Goal: Task Accomplishment & Management: Manage account settings

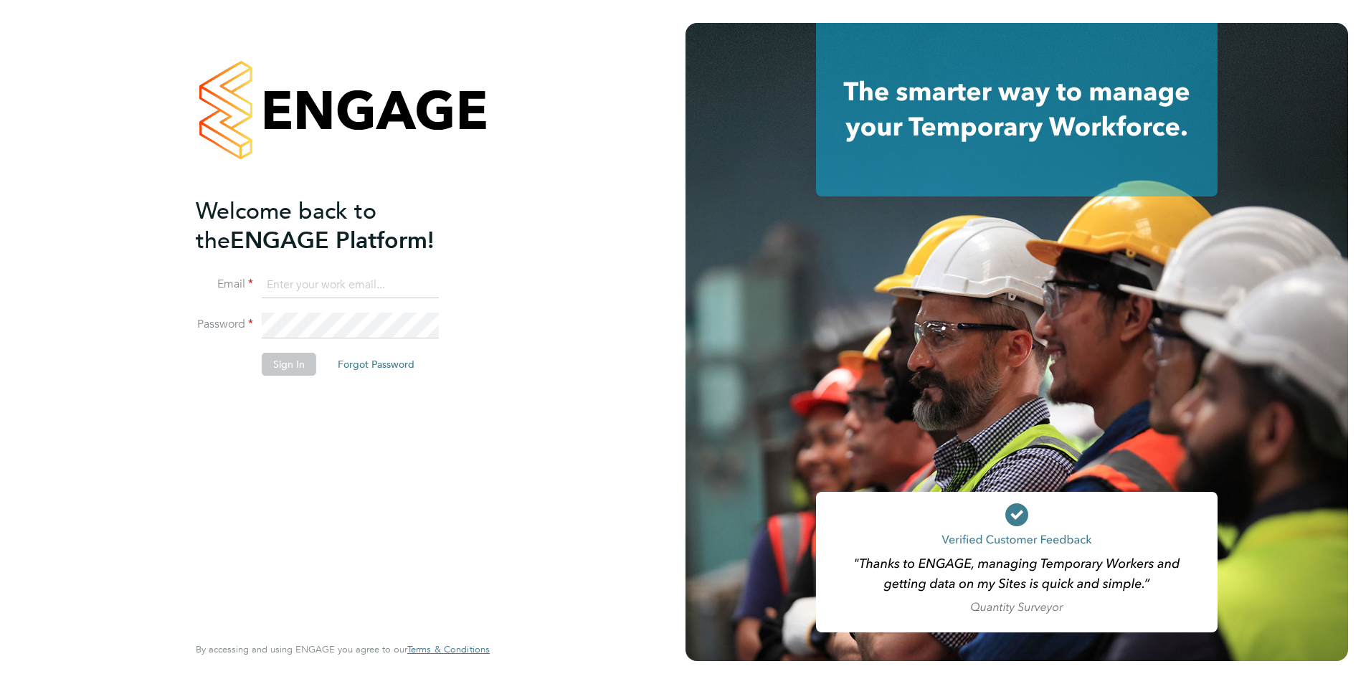
click at [320, 287] on input at bounding box center [350, 285] width 177 height 26
type input "mcinally143@gmail.com"
drag, startPoint x: 426, startPoint y: 277, endPoint x: 254, endPoint y: 281, distance: 172.8
click at [254, 281] on li "Email mcinally143@gmail.com" at bounding box center [336, 292] width 280 height 40
click at [269, 284] on input at bounding box center [350, 285] width 177 height 26
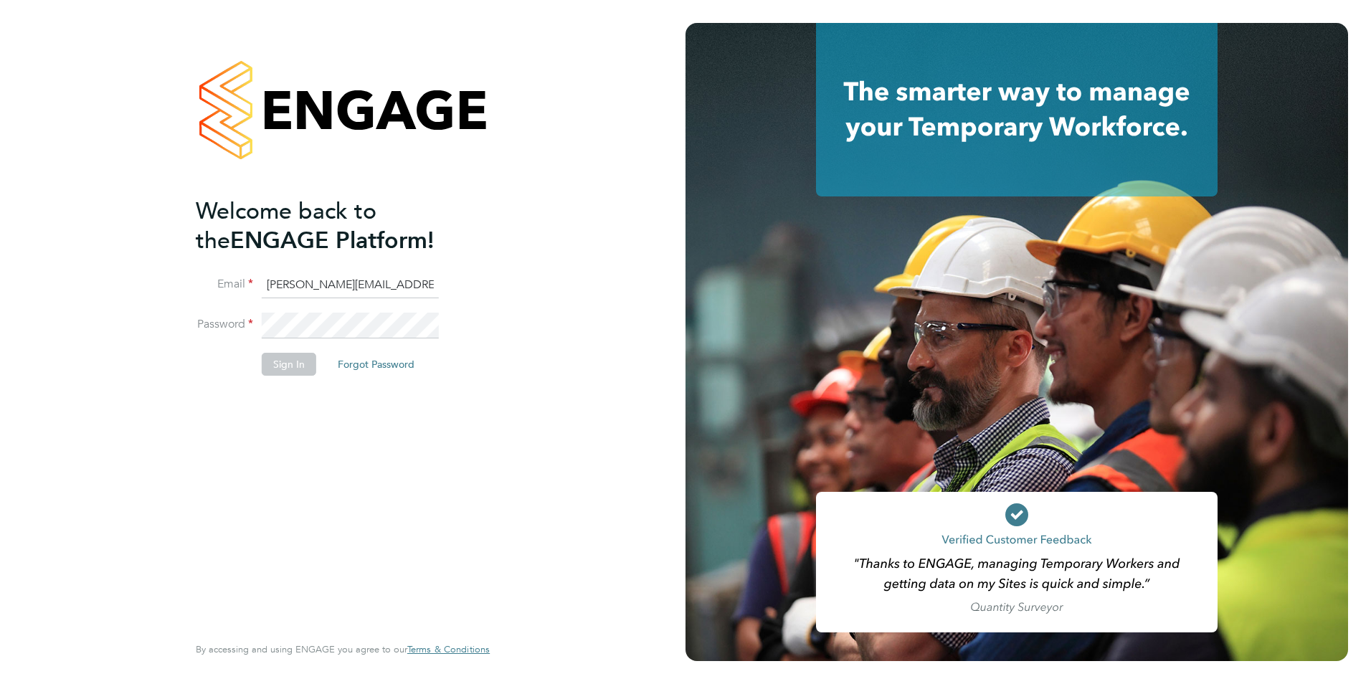
type input "mcinally143@gmail.com"
click at [272, 308] on li "Email mcinally143@gmail.com" at bounding box center [336, 292] width 280 height 40
drag, startPoint x: 454, startPoint y: 285, endPoint x: 270, endPoint y: 288, distance: 183.5
click at [270, 288] on li "Email mcinally143@gmail.com" at bounding box center [336, 292] width 280 height 40
click at [397, 287] on input "mcinally143@gmail.com" at bounding box center [350, 285] width 177 height 26
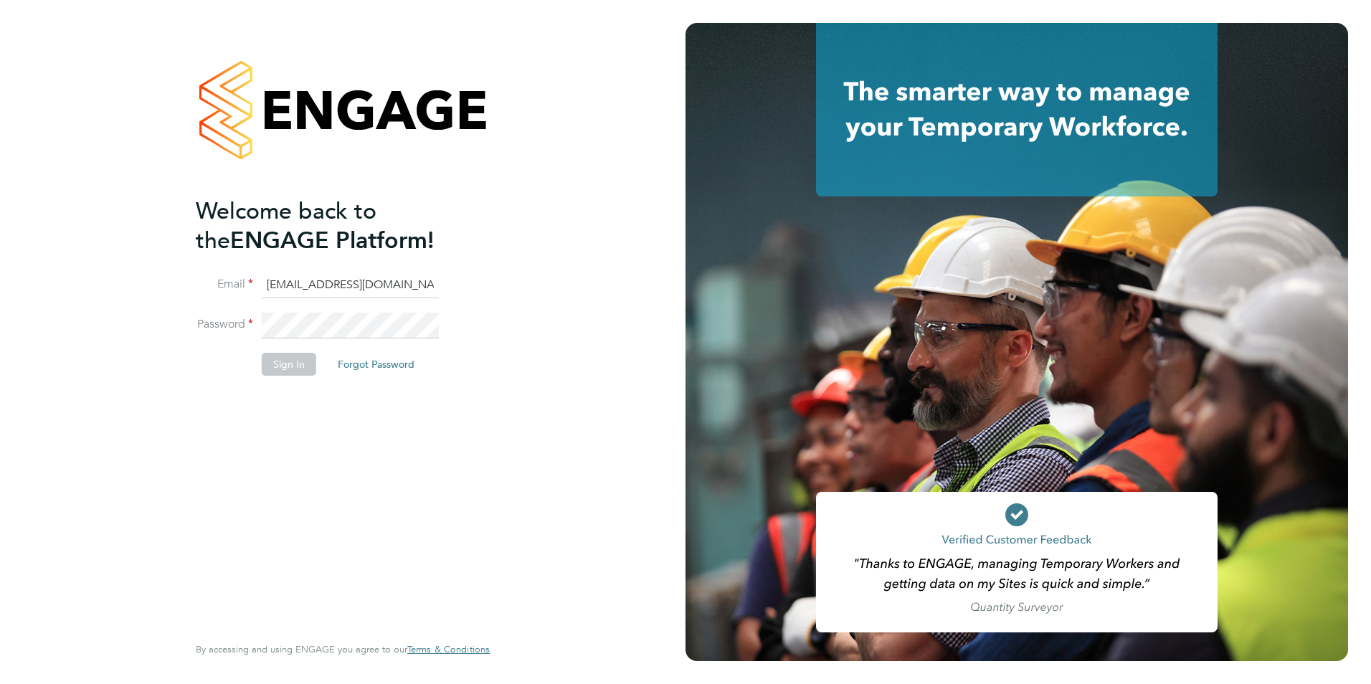
drag, startPoint x: 397, startPoint y: 287, endPoint x: 207, endPoint y: 271, distance: 190.7
click at [207, 271] on ng-template "Welcome back to the ENGAGE Platform! Email mcinally143@gmail.com Password Sign …" at bounding box center [336, 293] width 280 height 194
click at [273, 282] on input at bounding box center [350, 285] width 177 height 26
drag, startPoint x: 392, startPoint y: 286, endPoint x: 258, endPoint y: 275, distance: 134.5
click at [258, 275] on li "Email mcinally143@gmail.com" at bounding box center [336, 292] width 280 height 40
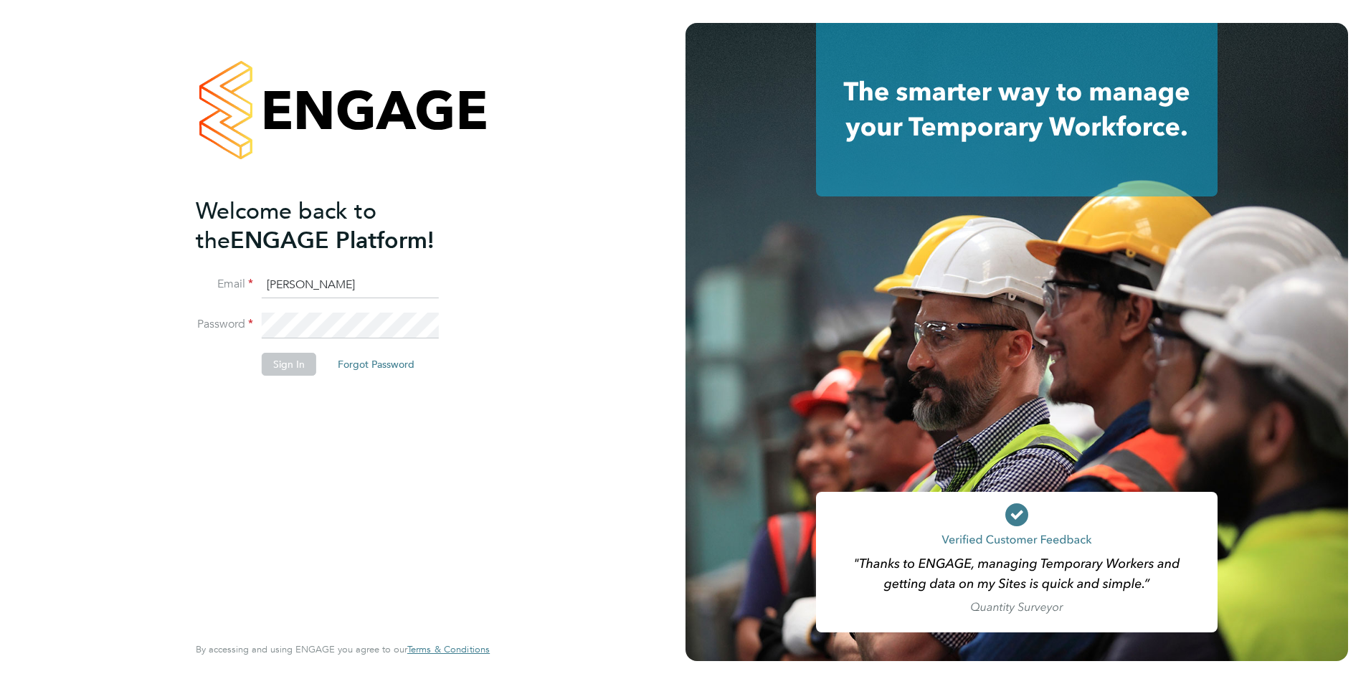
type input "chris.mcinally@ngbailey.co.uk"
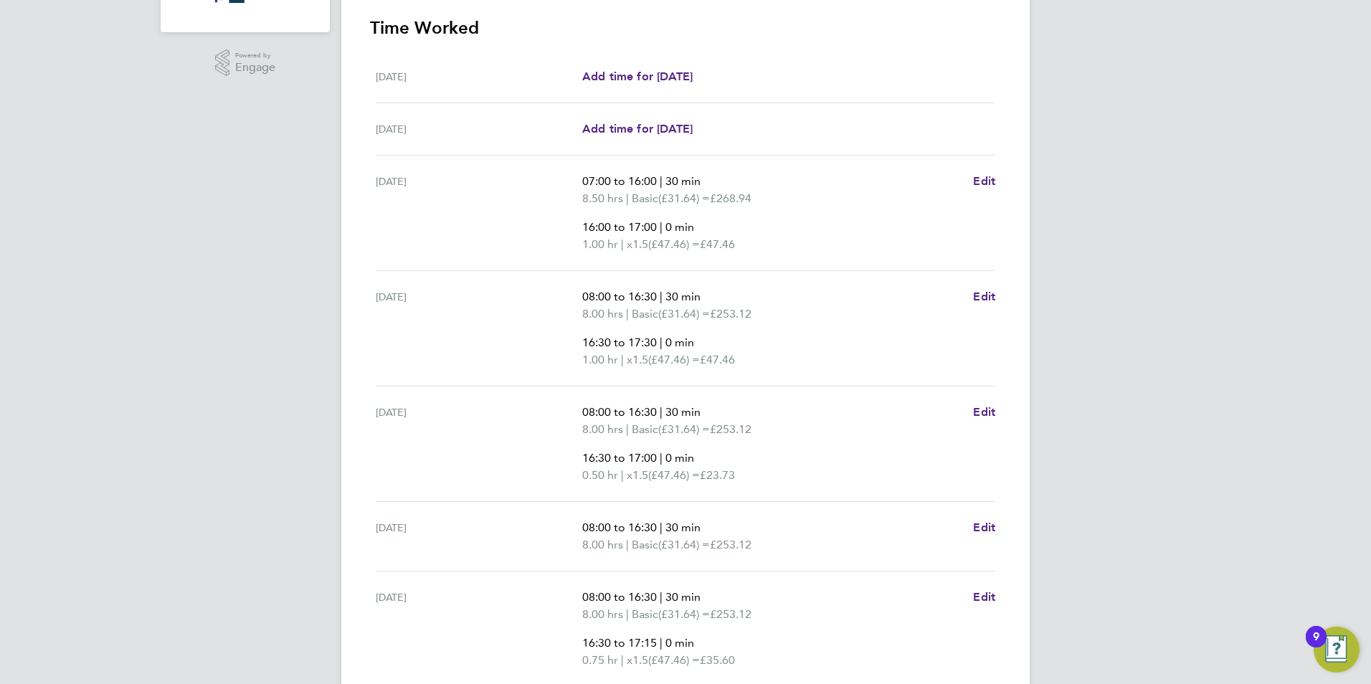
scroll to position [550, 0]
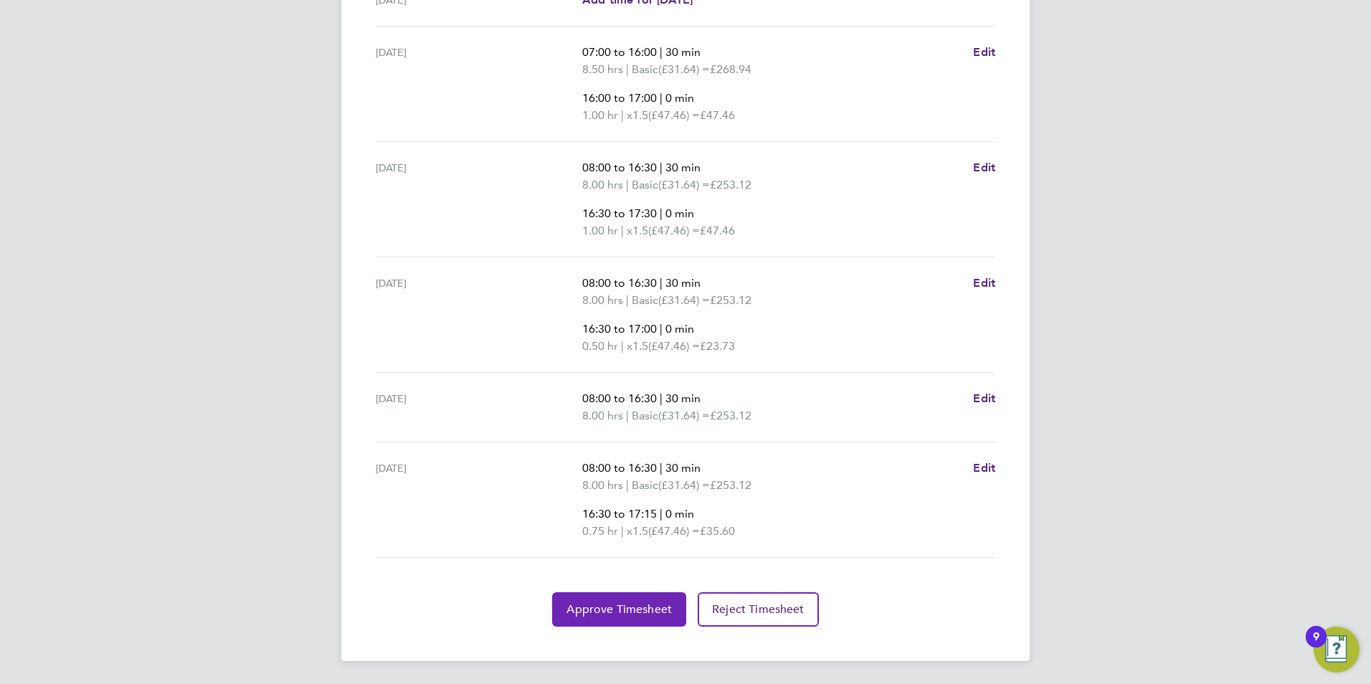
click at [634, 602] on span "Approve Timesheet" at bounding box center [618, 609] width 105 height 14
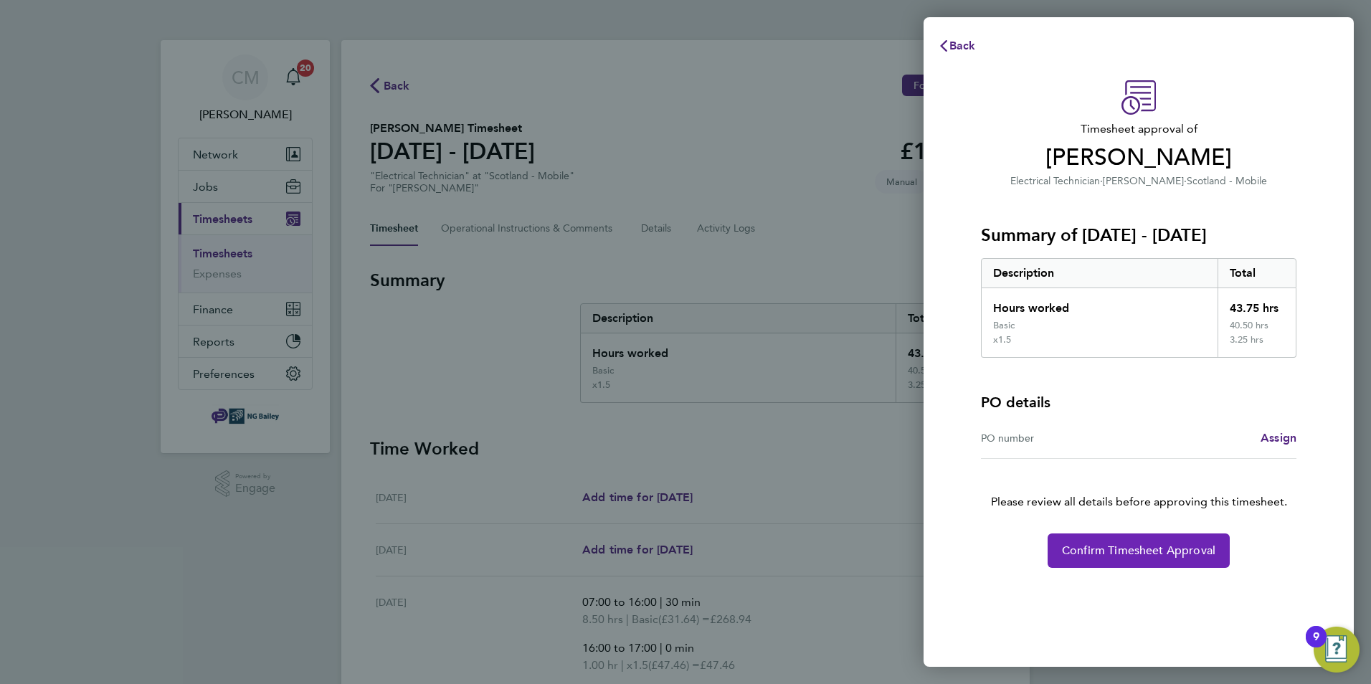
click at [1150, 549] on span "Confirm Timesheet Approval" at bounding box center [1138, 550] width 153 height 14
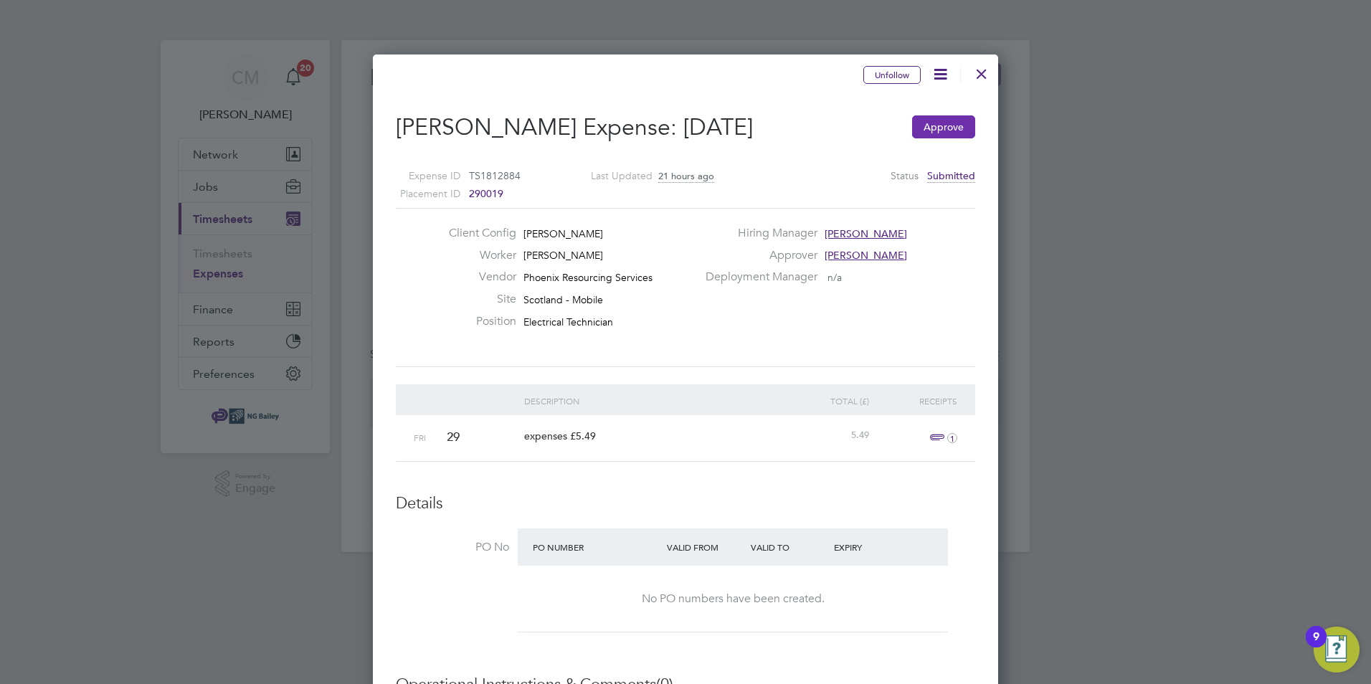
click at [938, 125] on button "Approve" at bounding box center [943, 126] width 63 height 23
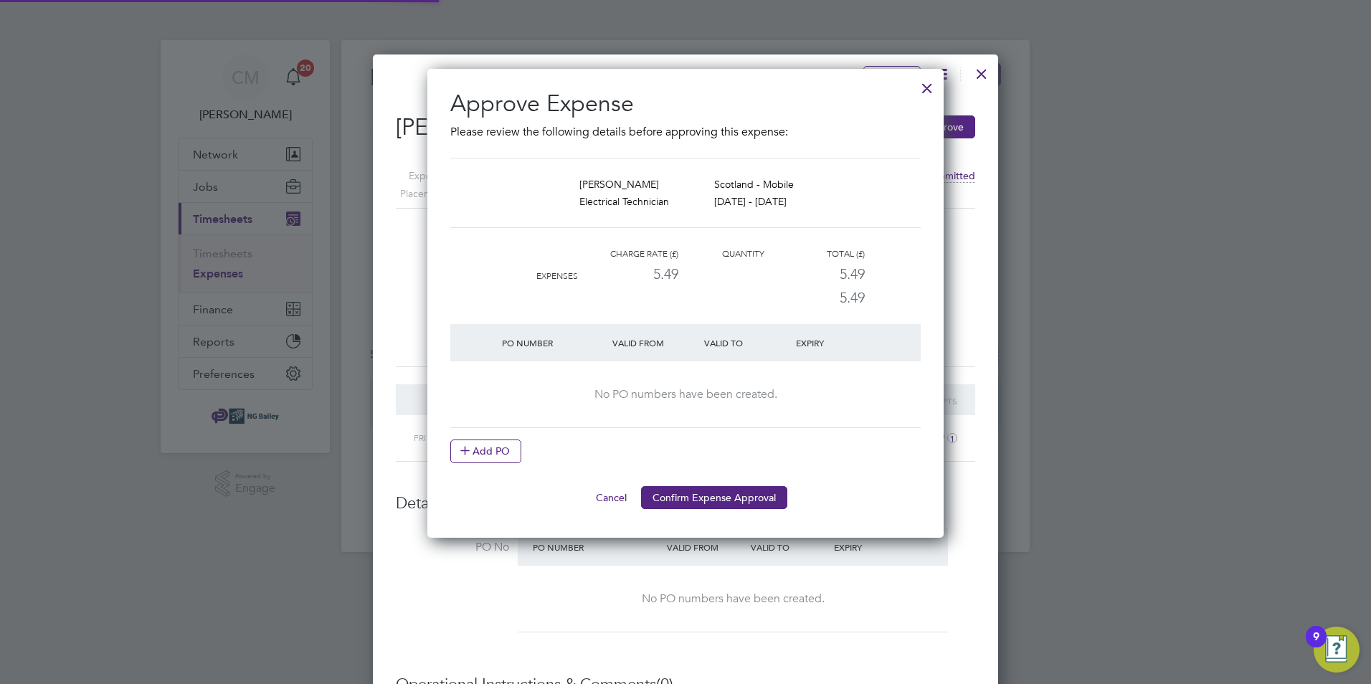
scroll to position [7, 7]
click at [725, 494] on button "Confirm Expense Approval" at bounding box center [714, 497] width 146 height 23
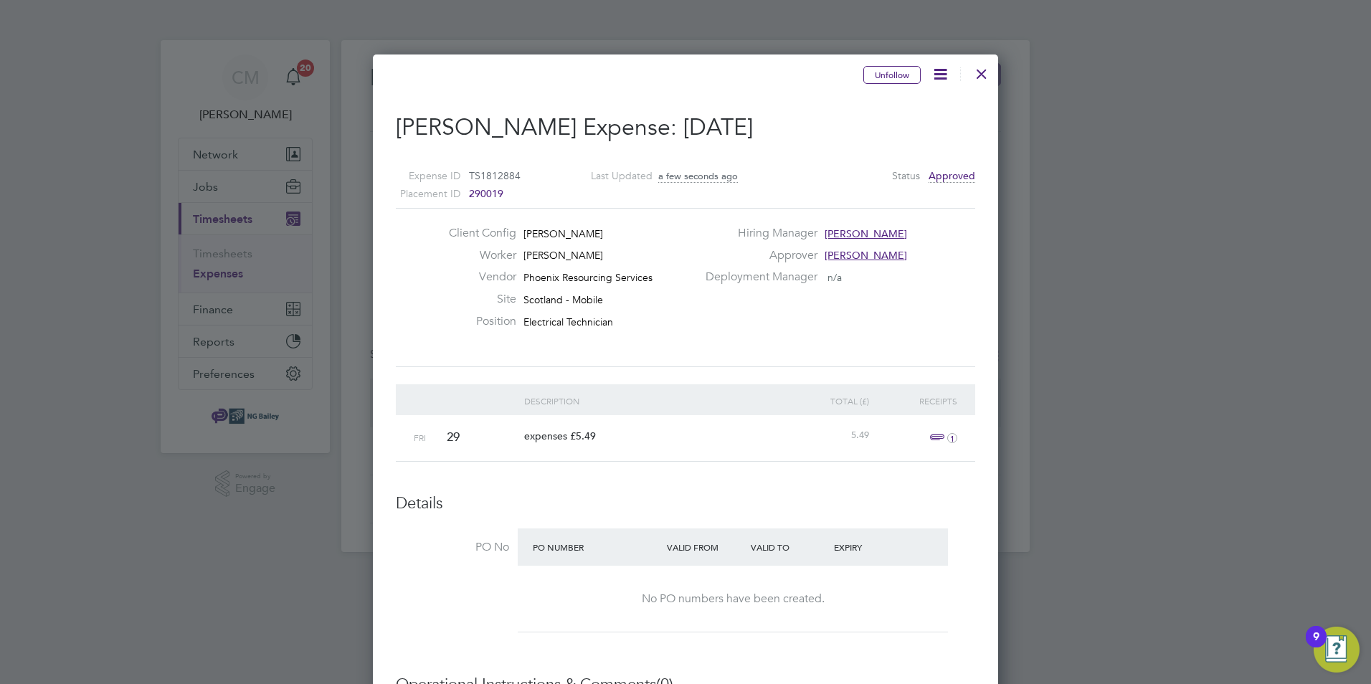
click at [1090, 282] on div "Expense Approved This expense has been approved succesfully. Cancel Okay" at bounding box center [685, 342] width 1371 height 684
click at [991, 69] on div at bounding box center [981, 70] width 26 height 26
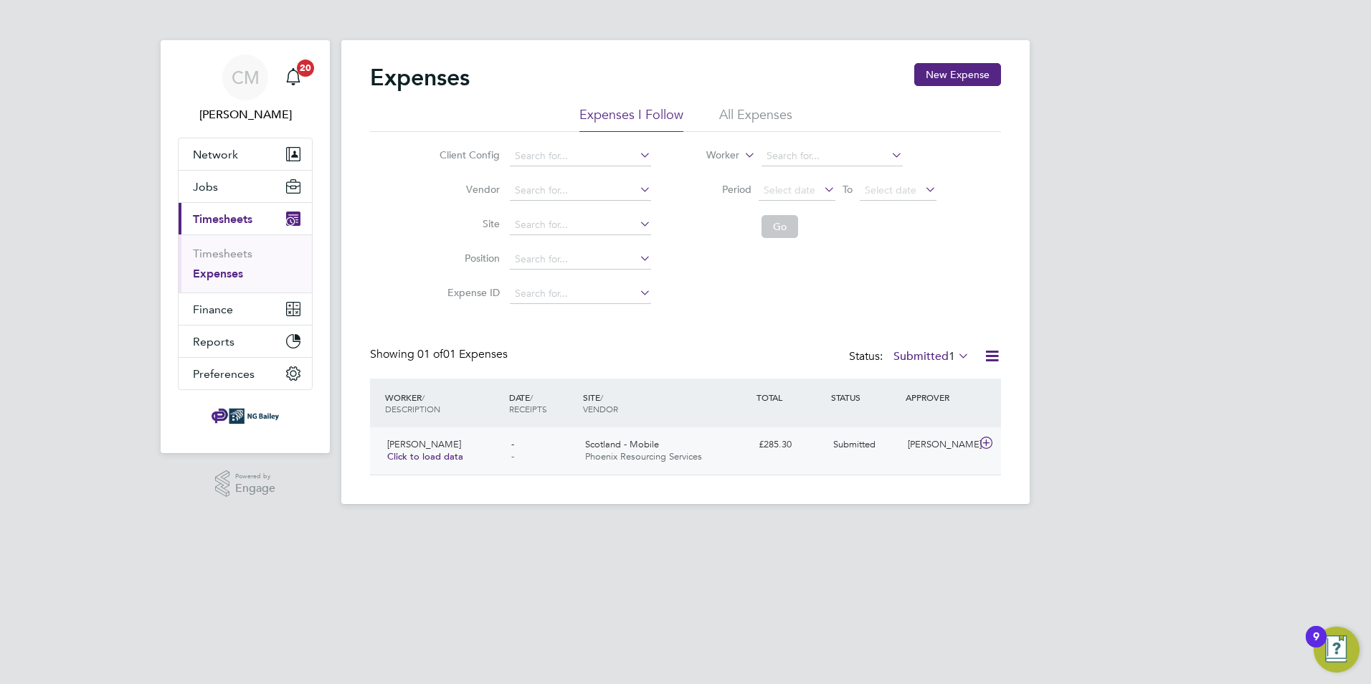
click at [612, 444] on span "Scotland - Mobile" at bounding box center [622, 444] width 74 height 12
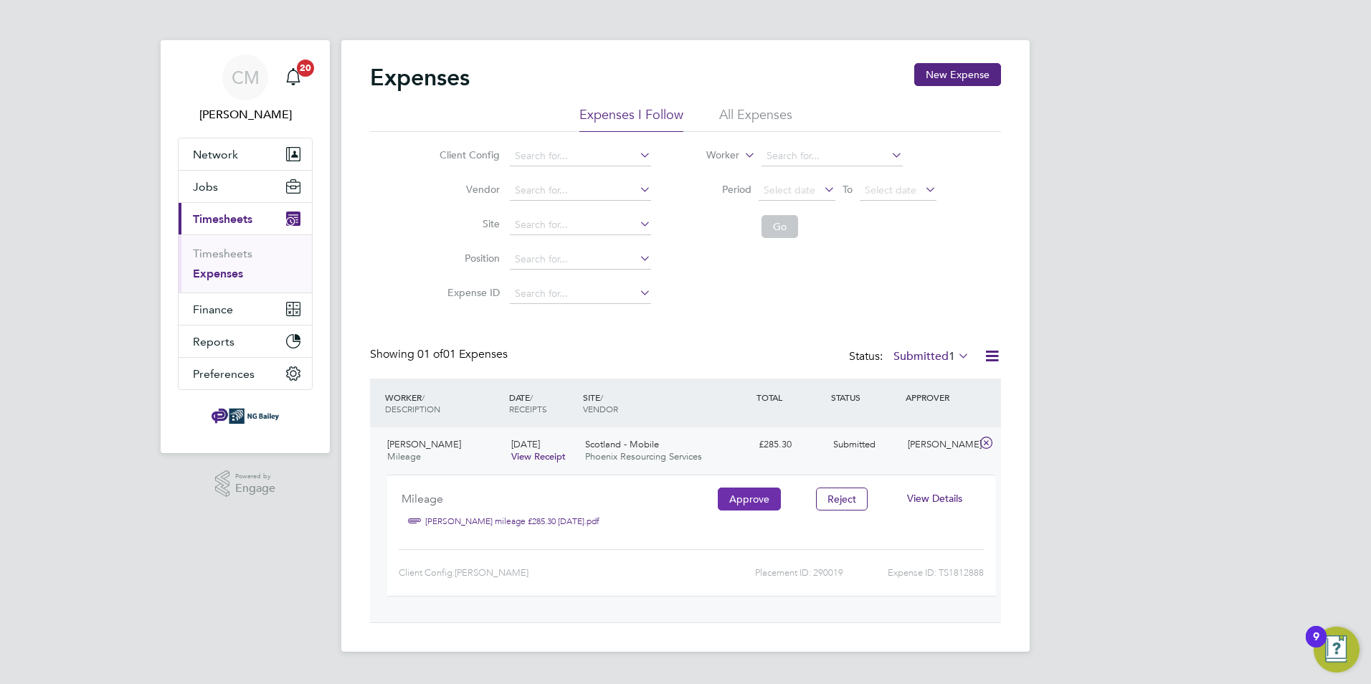
click at [749, 499] on button "Approve" at bounding box center [749, 498] width 63 height 23
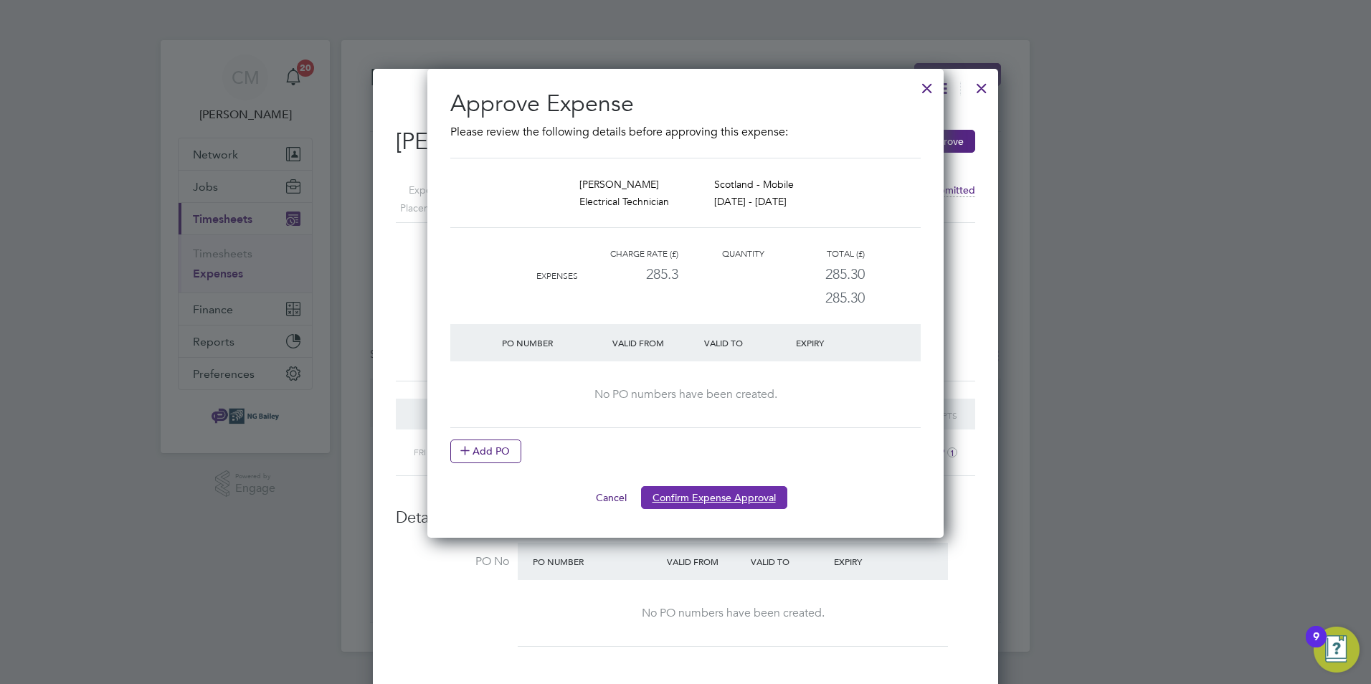
click at [722, 497] on button "Confirm Expense Approval" at bounding box center [714, 497] width 146 height 23
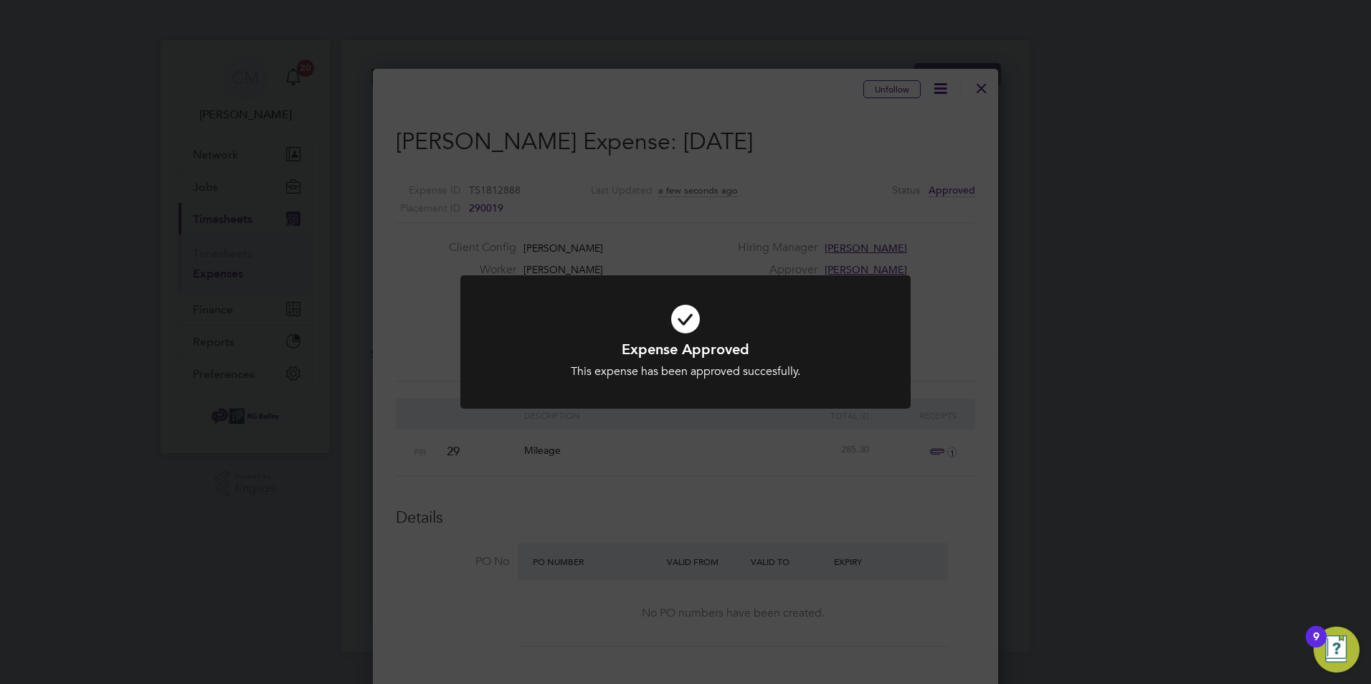
click at [1090, 340] on div "Expense Approved This expense has been approved succesfully. Cancel Okay" at bounding box center [685, 342] width 1371 height 684
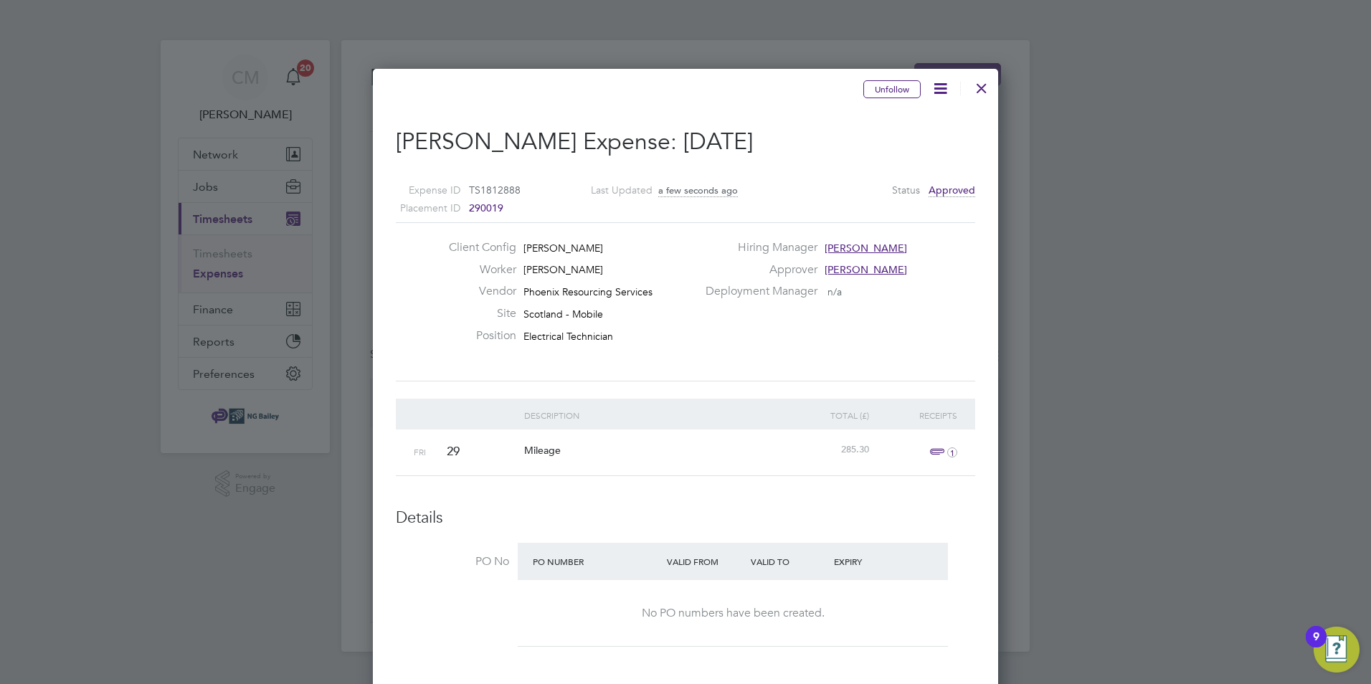
click at [981, 84] on div at bounding box center [981, 85] width 26 height 26
